Goal: Task Accomplishment & Management: Manage account settings

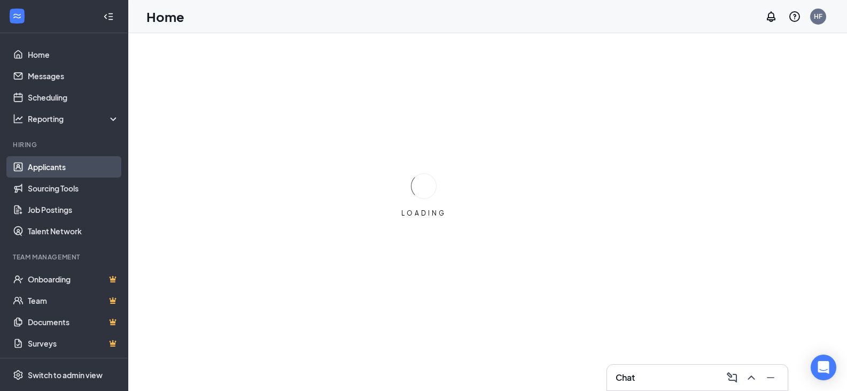
click at [47, 165] on link "Applicants" at bounding box center [73, 166] width 91 height 21
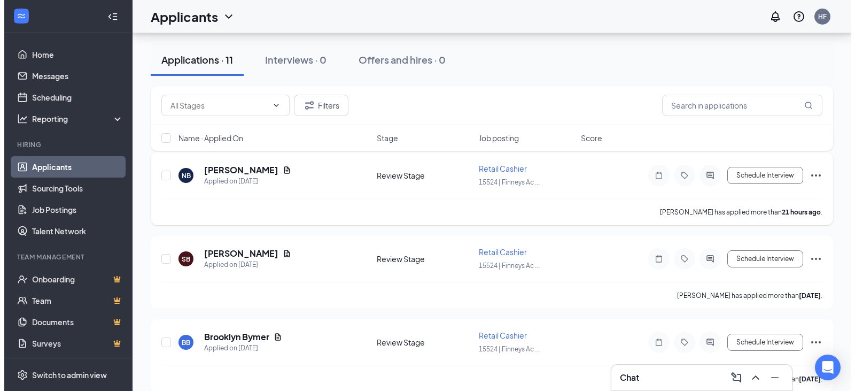
scroll to position [107, 0]
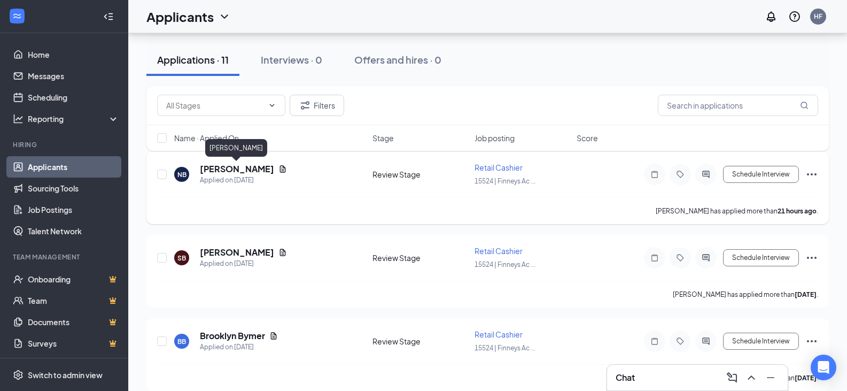
click at [235, 167] on h5 "[PERSON_NAME]" at bounding box center [237, 169] width 74 height 12
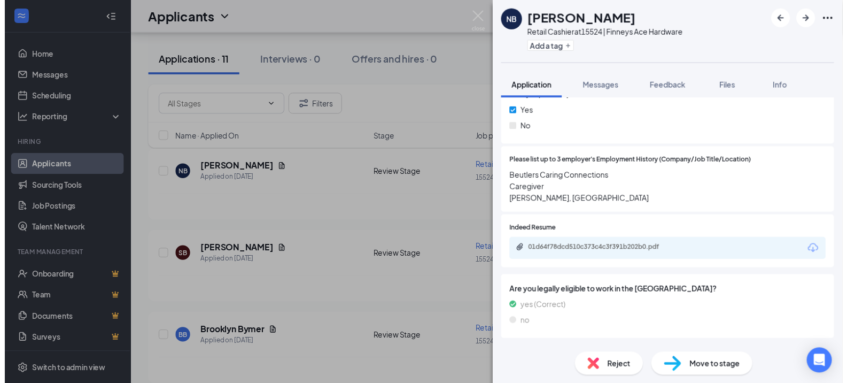
scroll to position [481, 0]
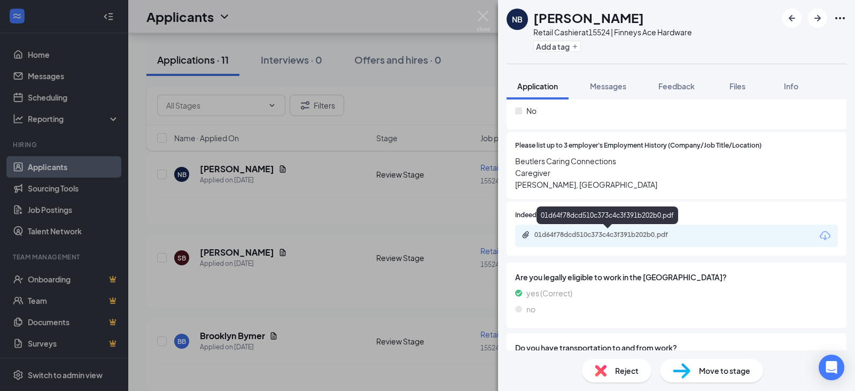
click at [584, 233] on div "01d64f78dcd510c373c4c3f391b202b0.pdf" at bounding box center [610, 234] width 150 height 9
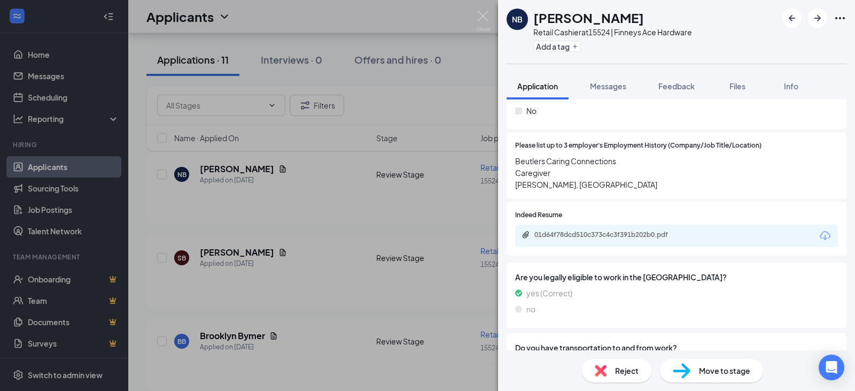
click at [276, 257] on div "NB [PERSON_NAME] Retail Cashier at 15524 | Finneys Ace Hardware Add a tag Appli…" at bounding box center [427, 195] width 855 height 391
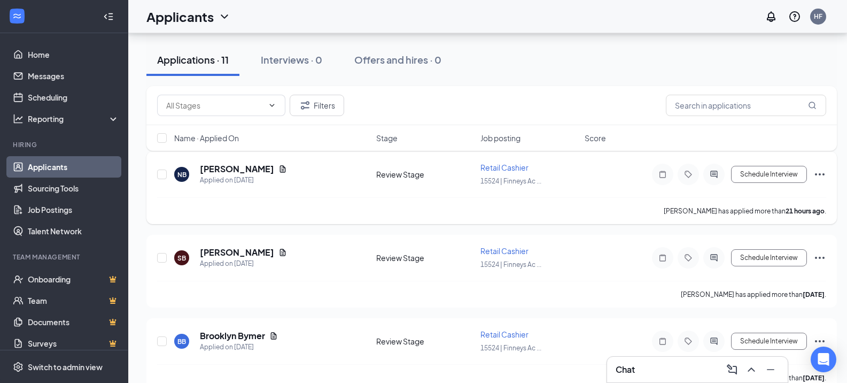
click at [815, 175] on icon "Ellipses" at bounding box center [820, 174] width 13 height 13
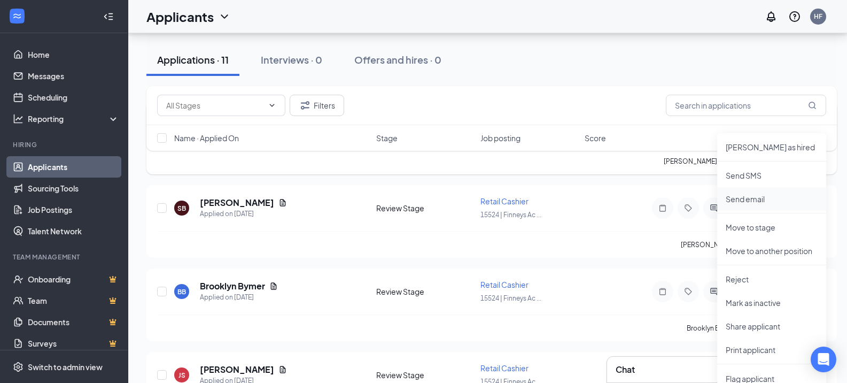
scroll to position [214, 0]
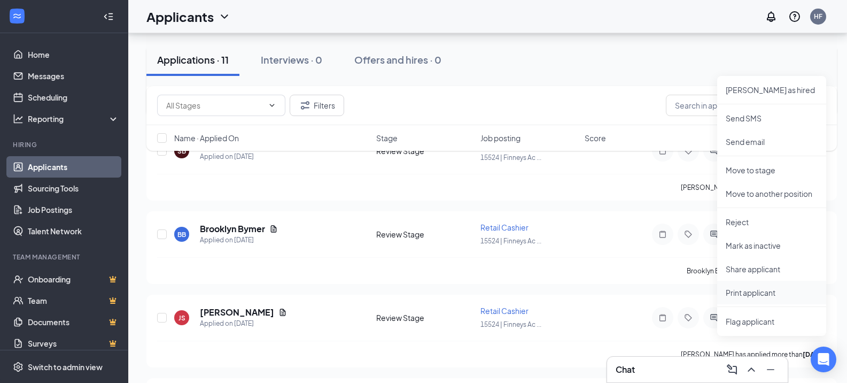
click at [740, 293] on p "Print applicant" at bounding box center [772, 292] width 92 height 11
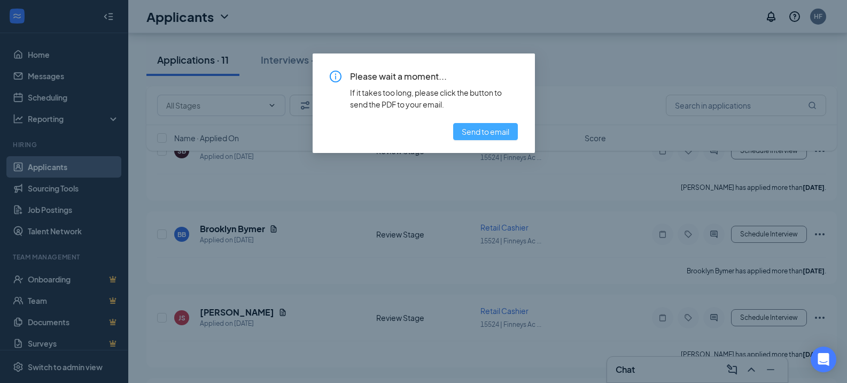
click at [480, 134] on span "Send to email" at bounding box center [486, 132] width 48 height 12
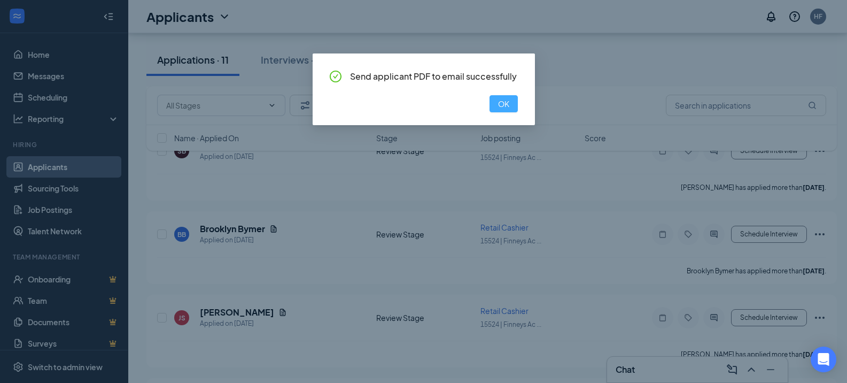
click at [506, 105] on span "OK" at bounding box center [503, 104] width 11 height 12
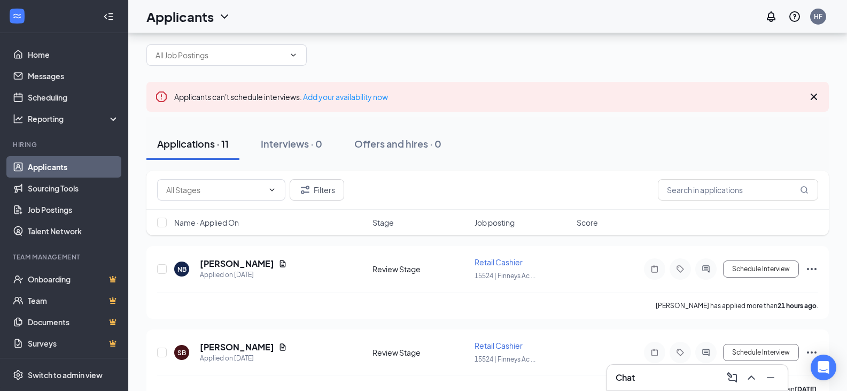
scroll to position [0, 0]
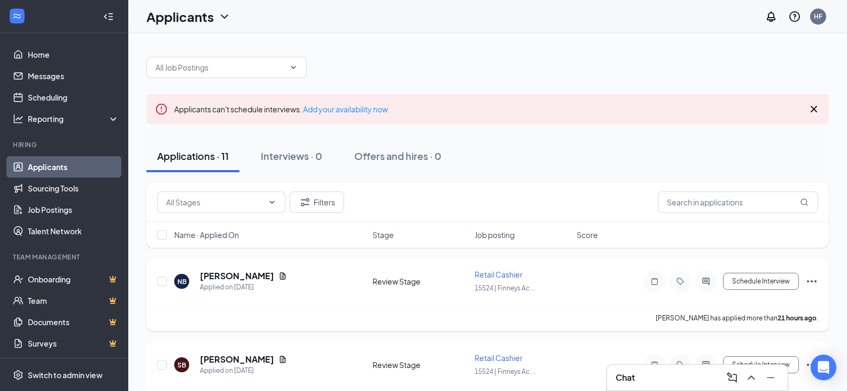
click at [811, 278] on icon "Ellipses" at bounding box center [811, 281] width 13 height 13
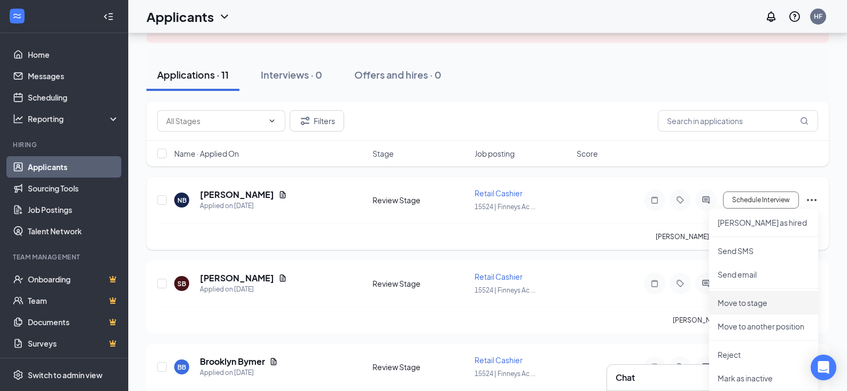
scroll to position [160, 0]
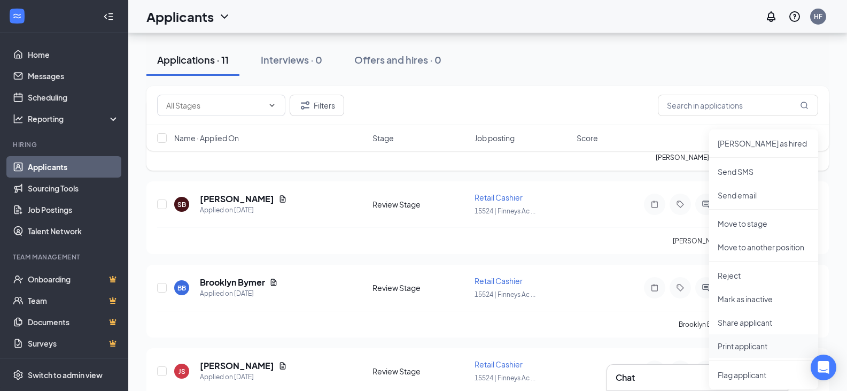
click at [734, 345] on p "Print applicant" at bounding box center [764, 345] width 92 height 11
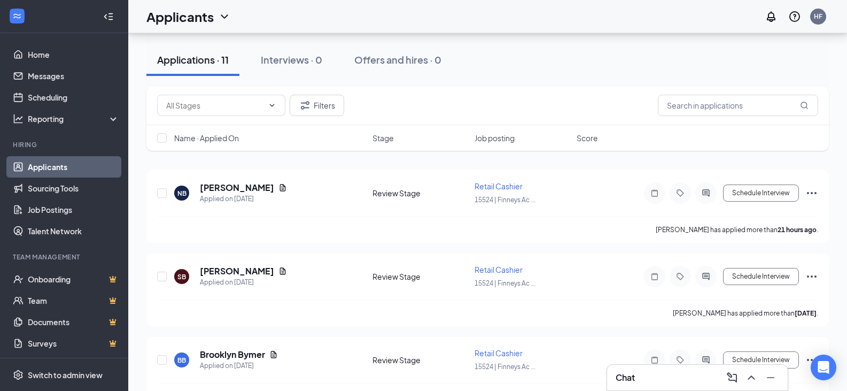
scroll to position [107, 0]
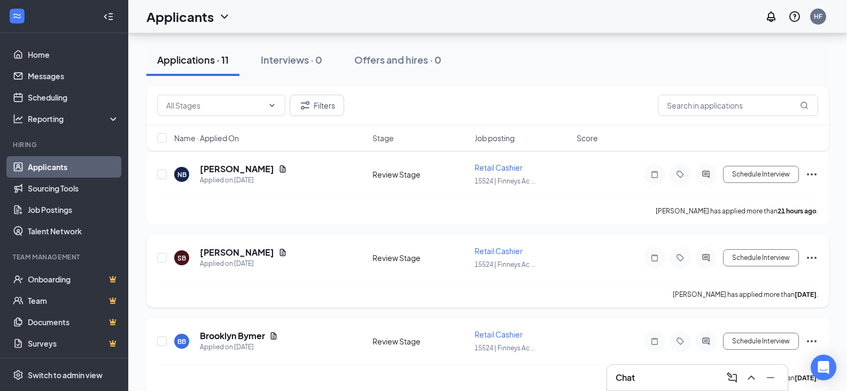
click at [807, 260] on icon "Ellipses" at bounding box center [811, 257] width 13 height 13
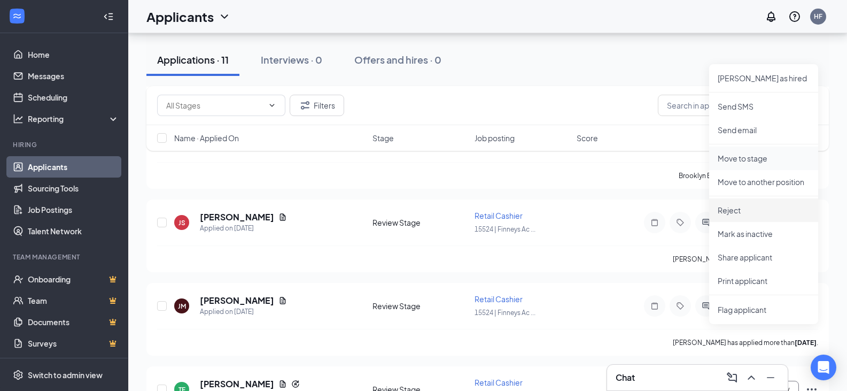
scroll to position [321, 0]
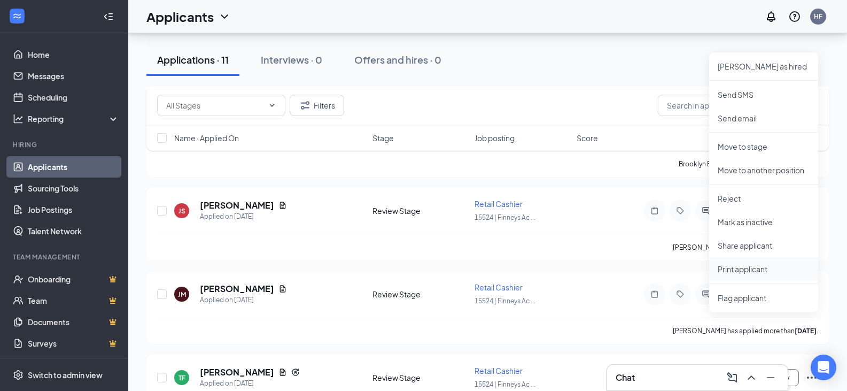
click at [747, 270] on p "Print applicant" at bounding box center [764, 269] width 92 height 11
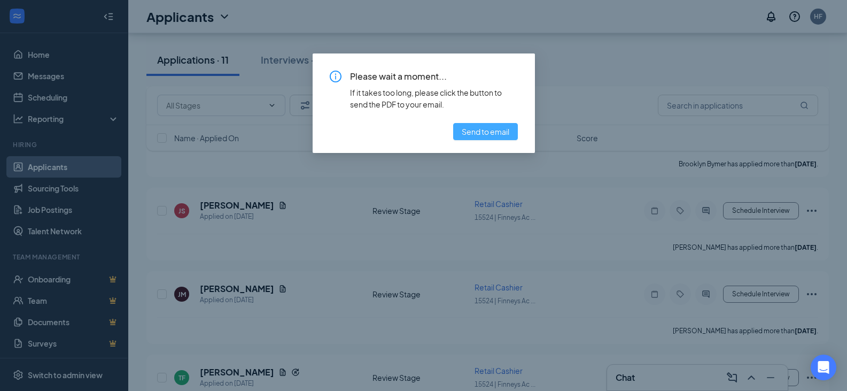
click at [469, 125] on button "Send to email" at bounding box center [485, 131] width 65 height 17
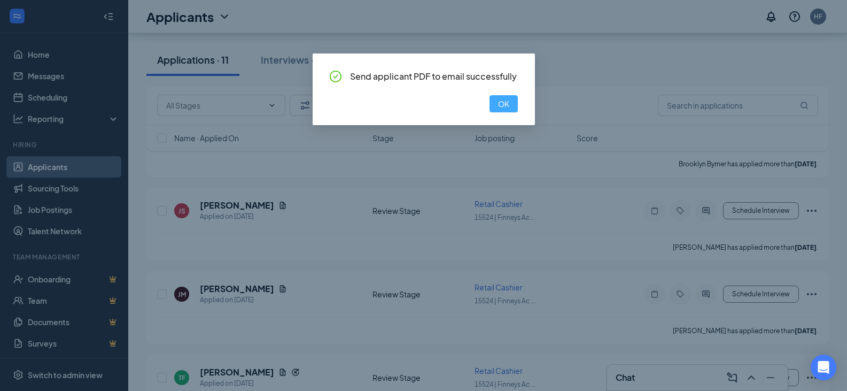
click at [501, 99] on span "OK" at bounding box center [503, 104] width 11 height 12
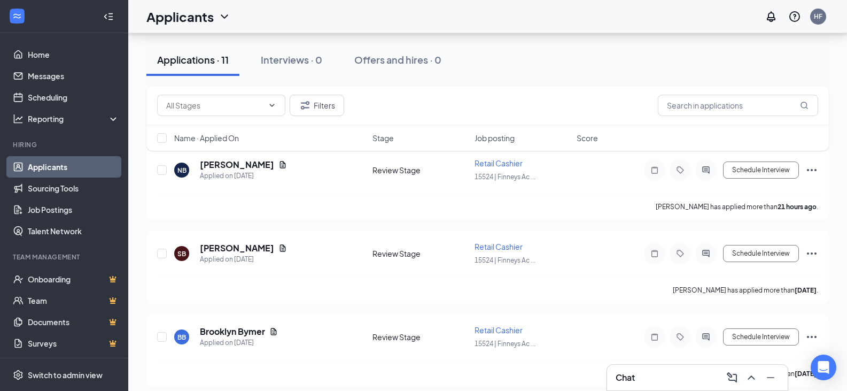
scroll to position [107, 0]
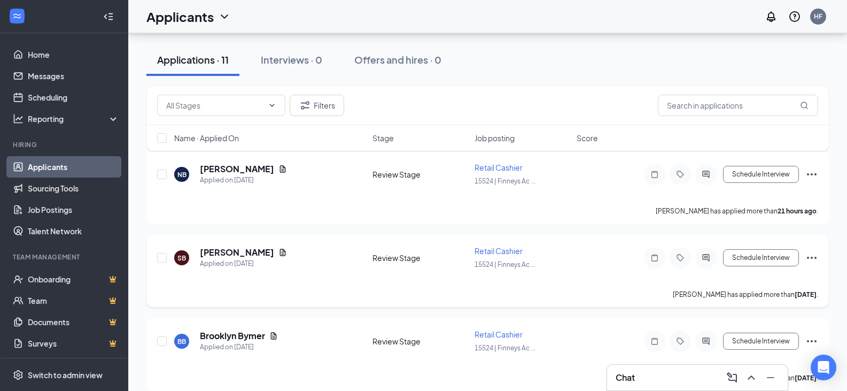
click at [810, 258] on icon "Ellipses" at bounding box center [811, 257] width 13 height 13
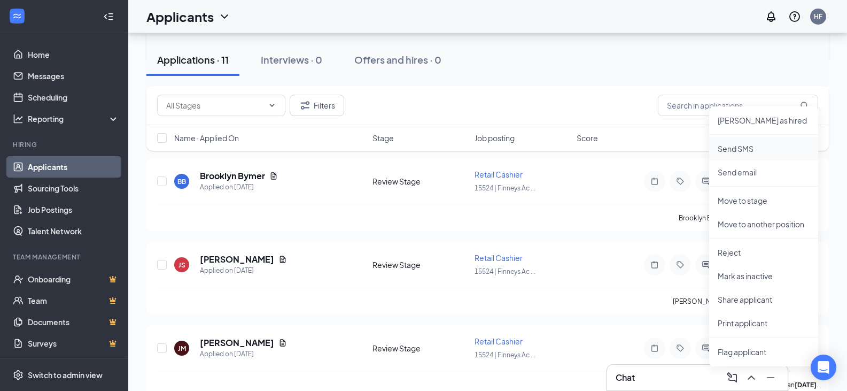
scroll to position [267, 0]
click at [733, 323] on p "Print applicant" at bounding box center [764, 322] width 92 height 11
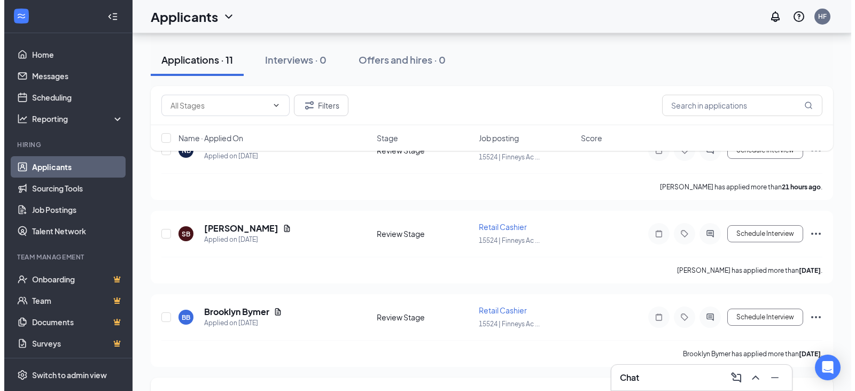
scroll to position [107, 0]
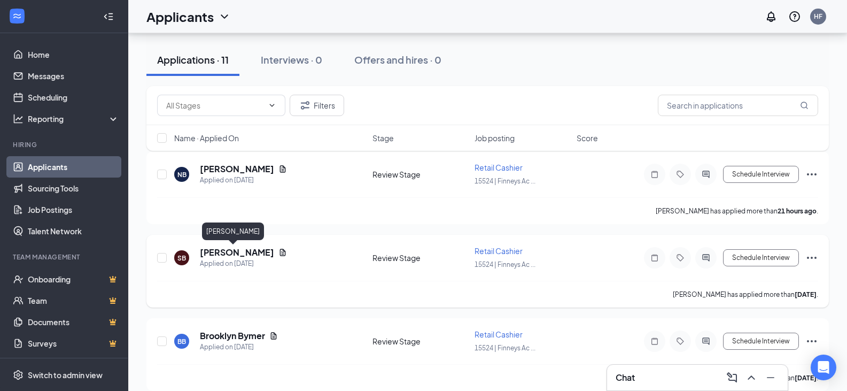
click at [229, 250] on h5 "[PERSON_NAME]" at bounding box center [237, 252] width 74 height 12
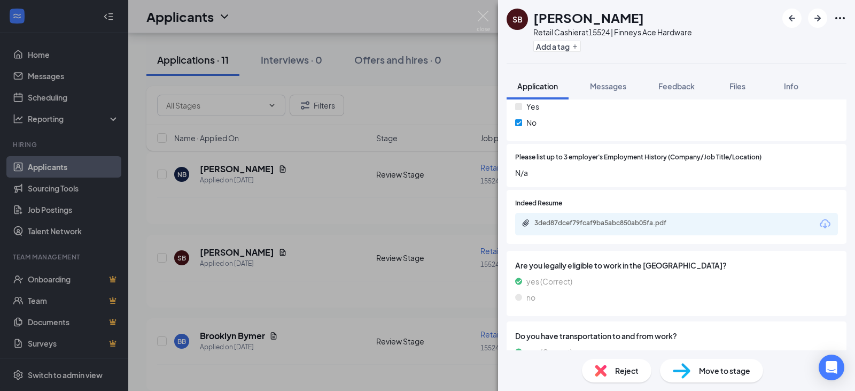
scroll to position [464, 0]
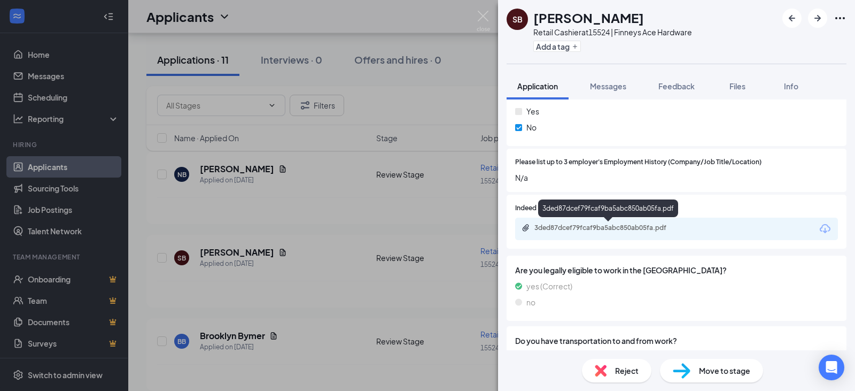
click at [606, 229] on div "3ded87dcef79fcaf9ba5abc850ab05fa.pdf" at bounding box center [610, 227] width 150 height 9
